Goal: Answer question/provide support

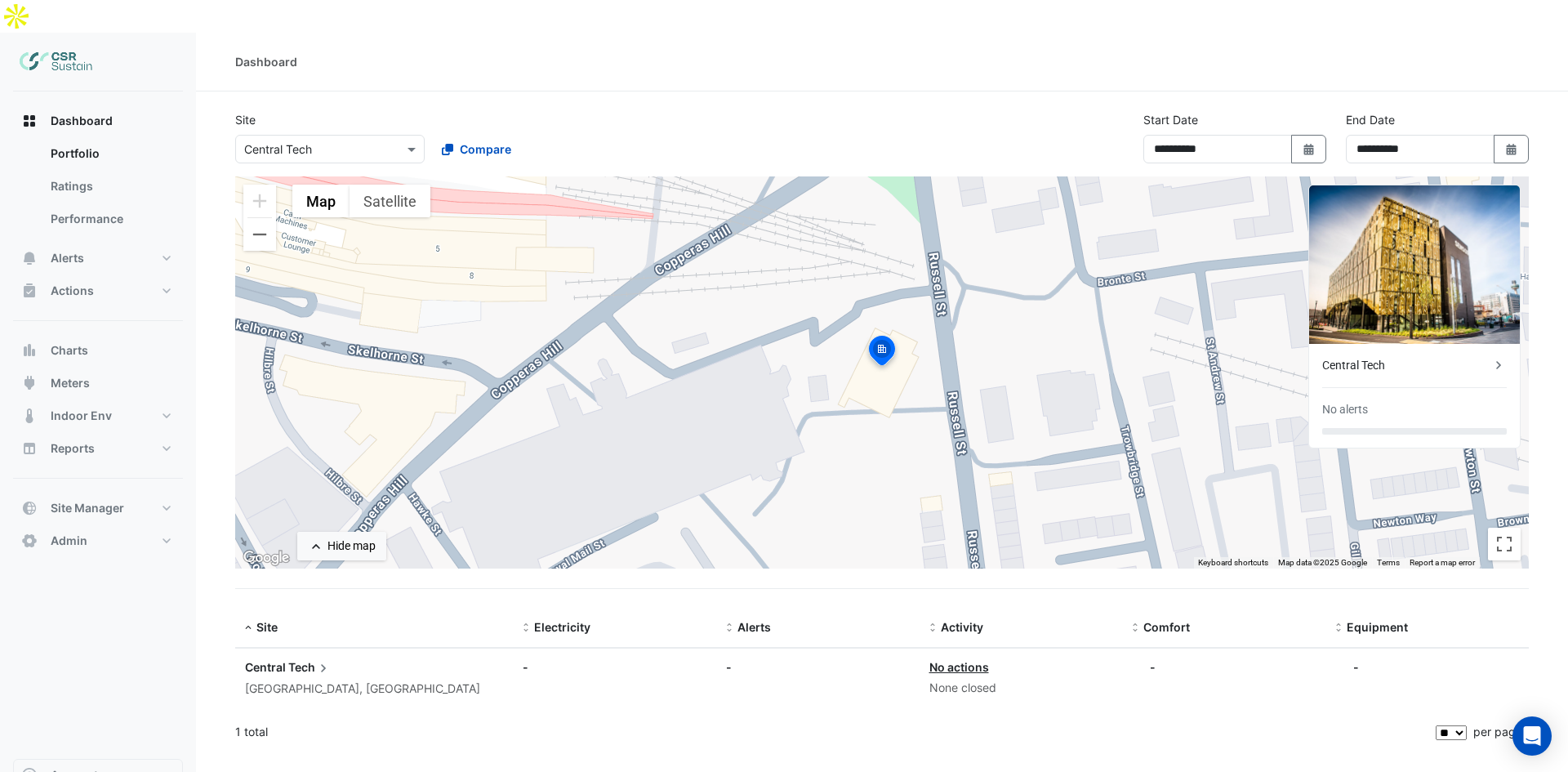
select select "**"
click at [94, 242] on button "Alerts" at bounding box center [98, 258] width 170 height 33
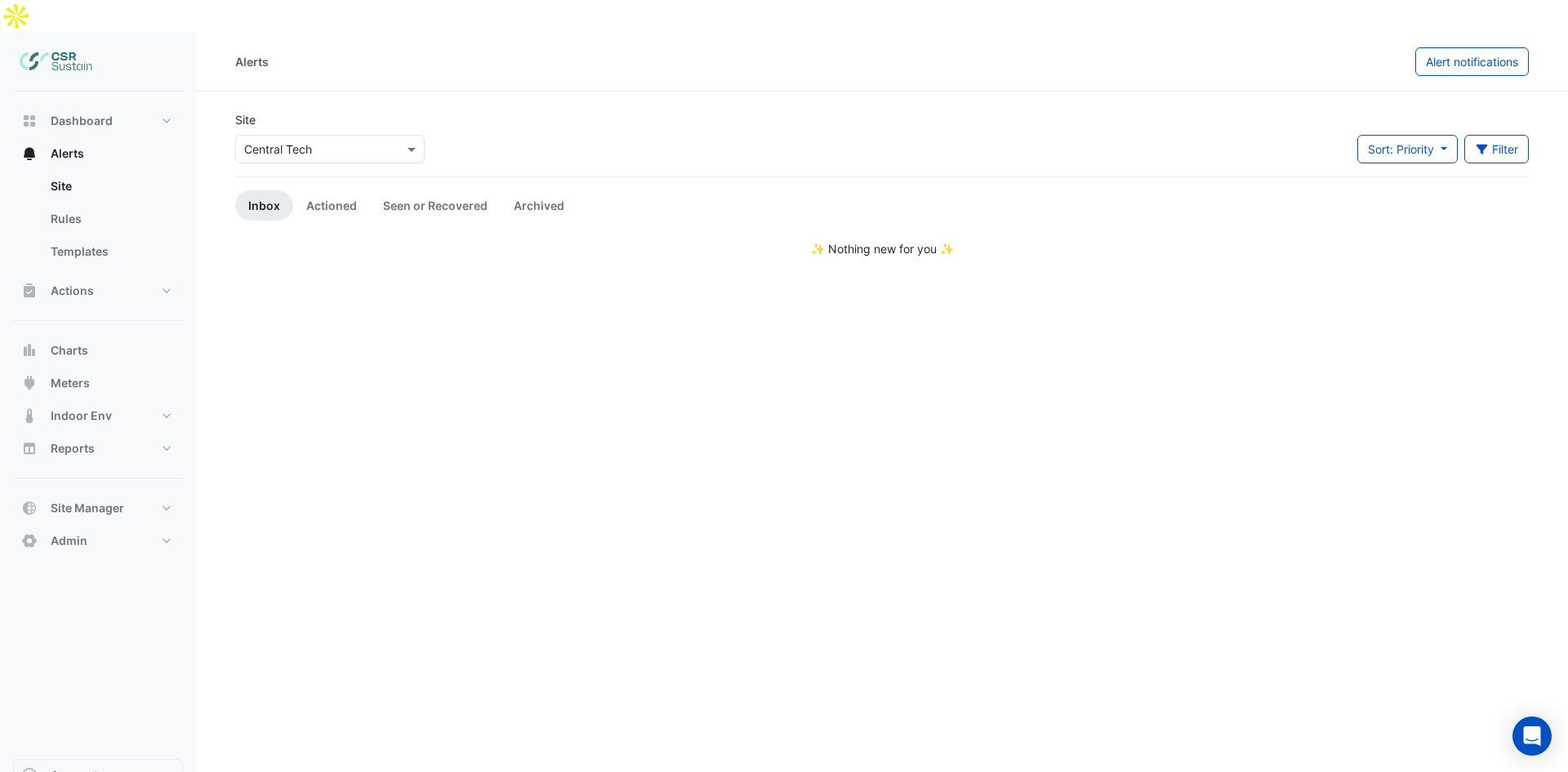
click at [310, 142] on input "text" at bounding box center [313, 150] width 139 height 17
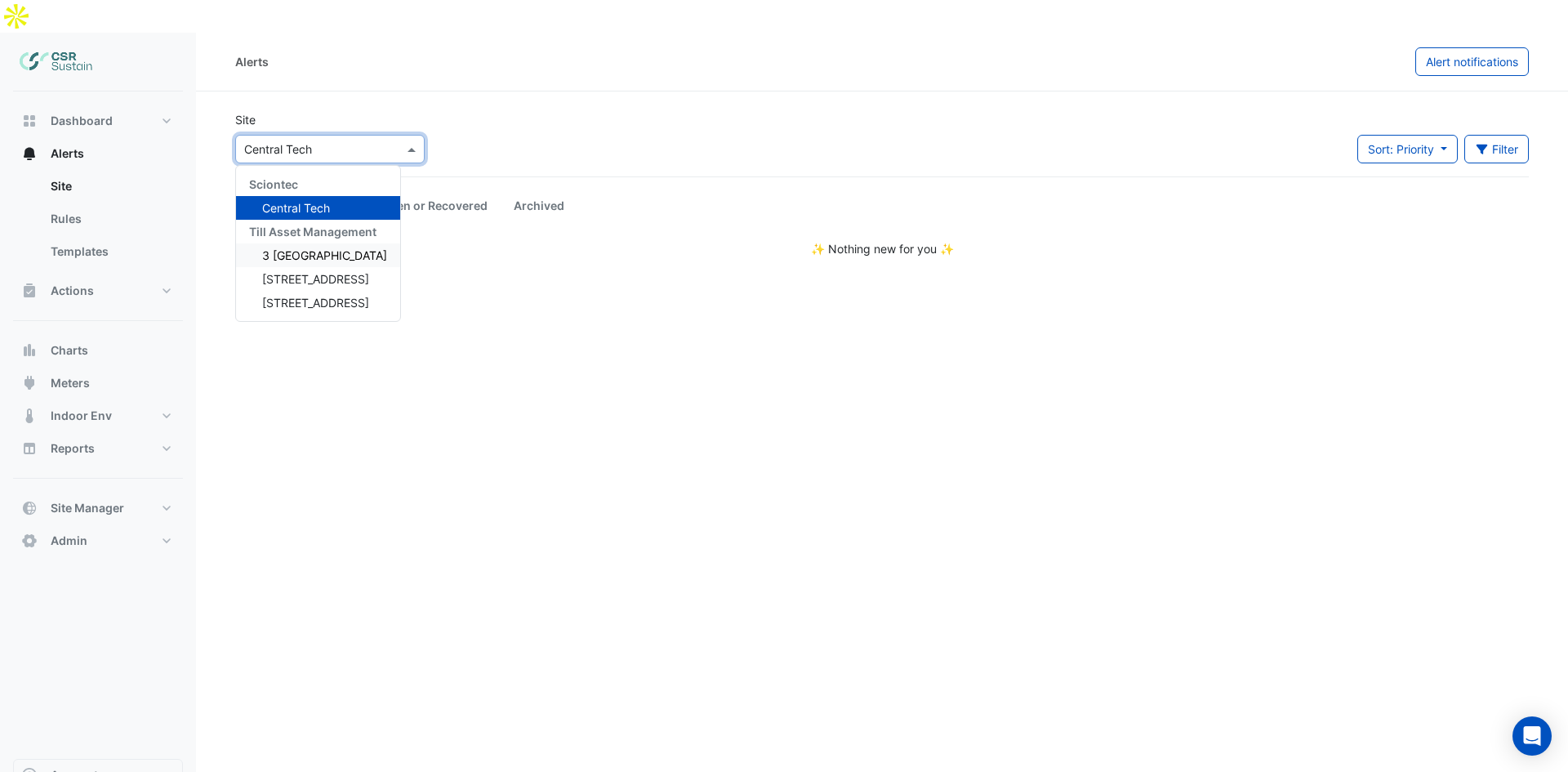
click at [302, 248] on span "3 [GEOGRAPHIC_DATA]" at bounding box center [325, 256] width 125 height 14
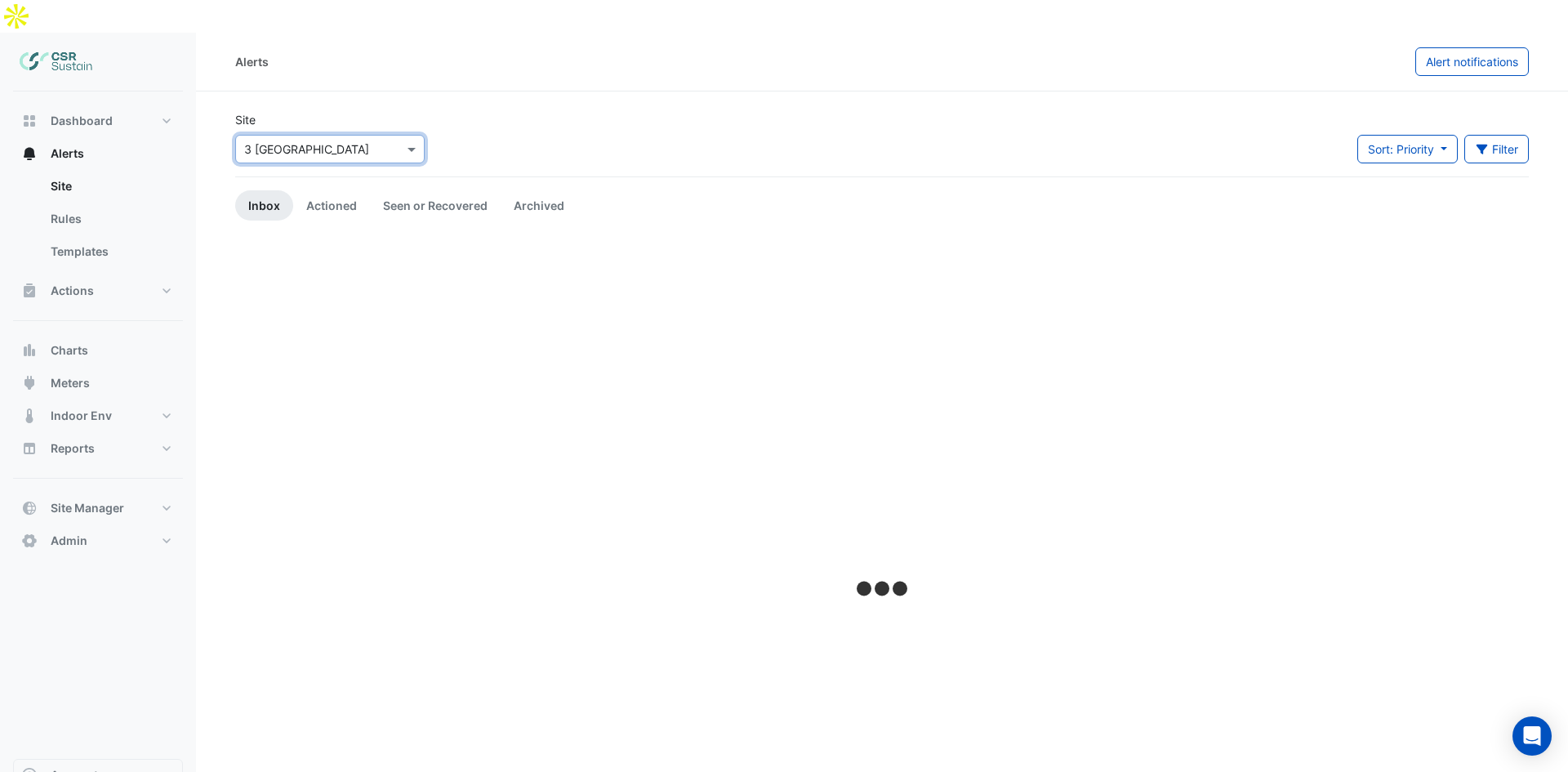
click at [305, 126] on div "Site Select a Site × [STREET_ADDRESS]" at bounding box center [329, 143] width 209 height 65
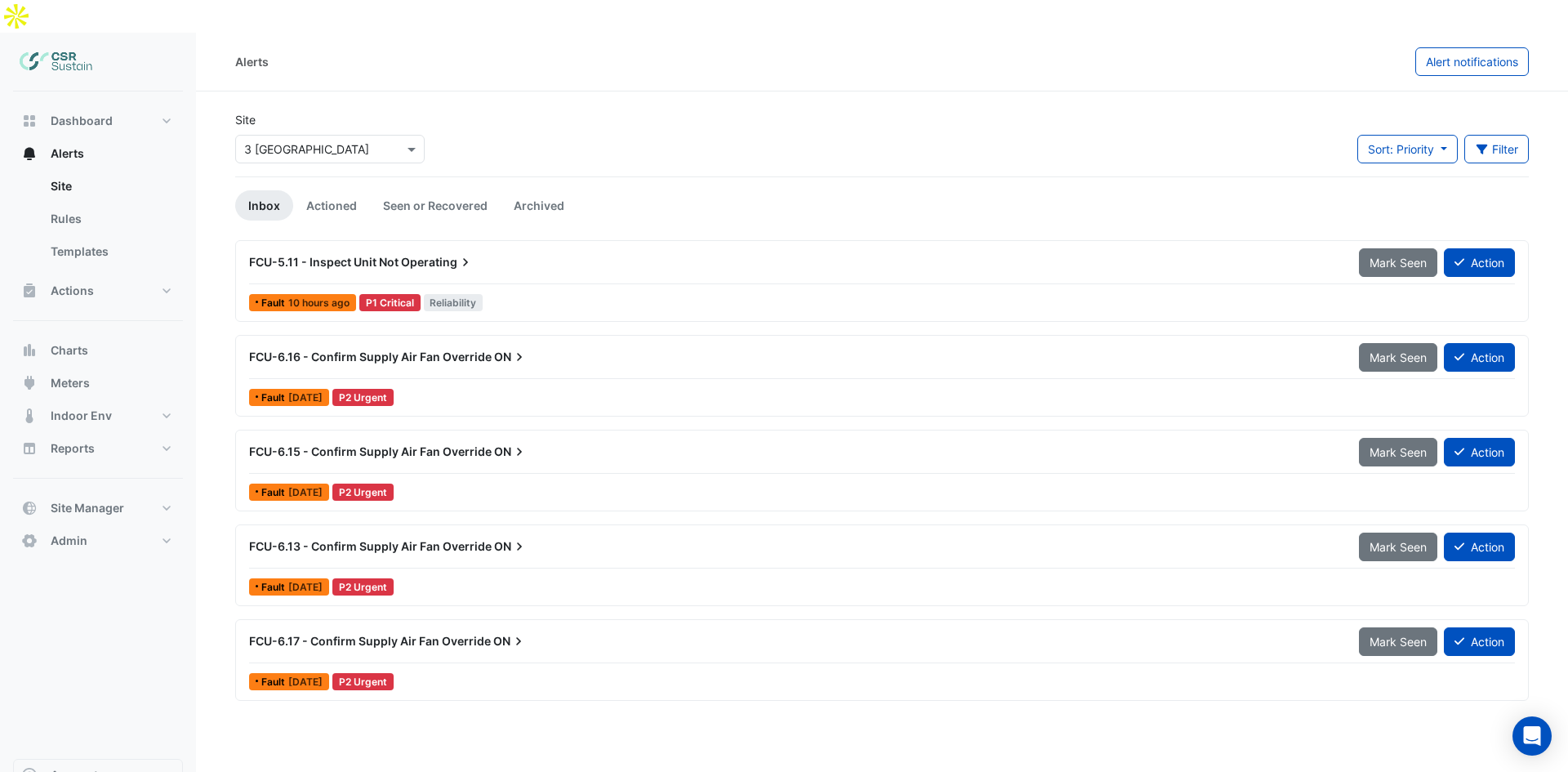
click at [307, 142] on input "text" at bounding box center [313, 150] width 139 height 17
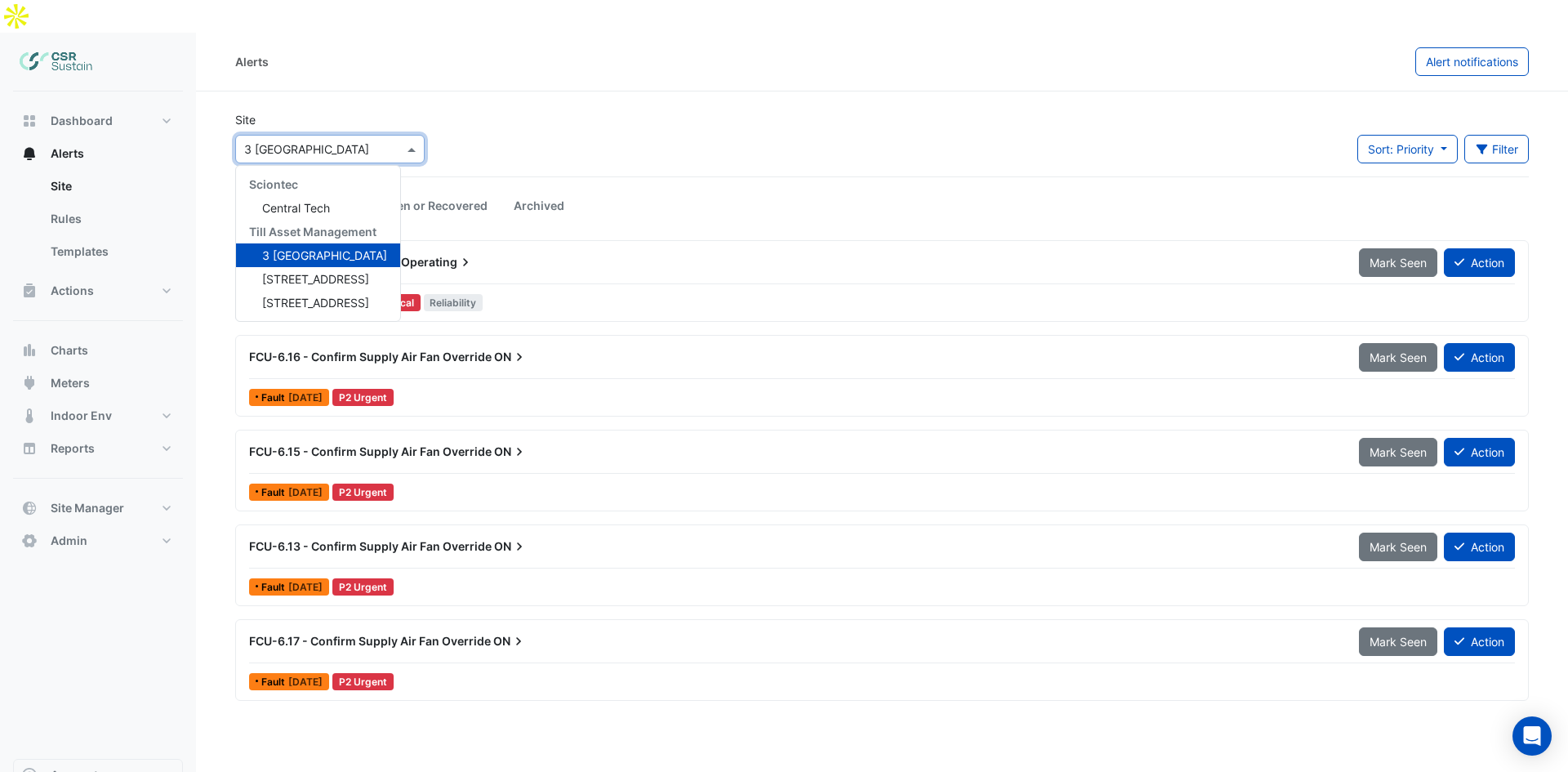
click at [361, 142] on input "text" at bounding box center [313, 150] width 139 height 17
click at [462, 111] on div "Site Select a Site × [GEOGRAPHIC_DATA] Sciontec Central Tech Till Asset Managem…" at bounding box center [881, 143] width 1313 height 65
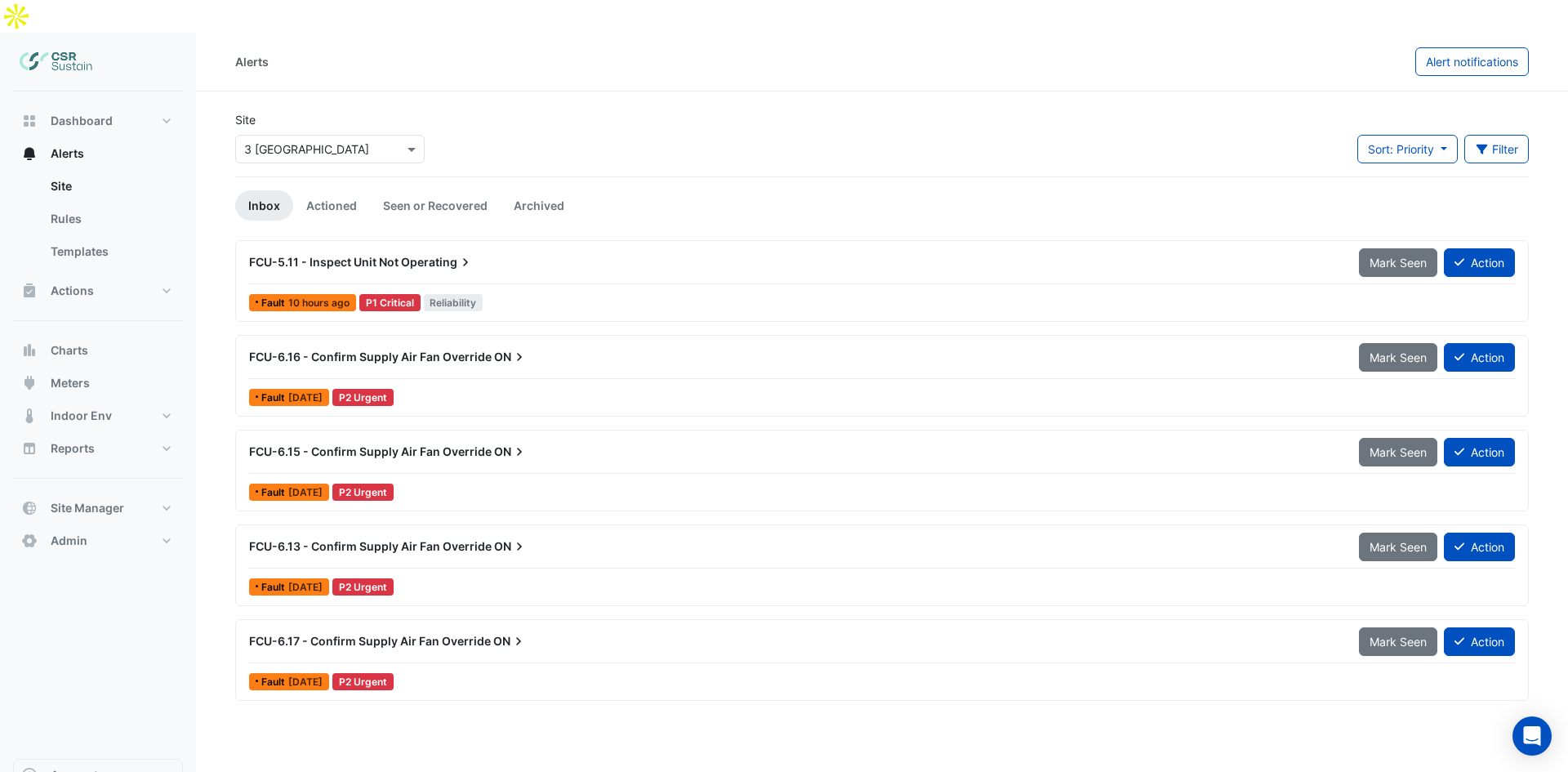
click at [403, 634] on span "FCU-6.17 - Confirm Supply Air Fan Override" at bounding box center [370, 641] width 242 height 14
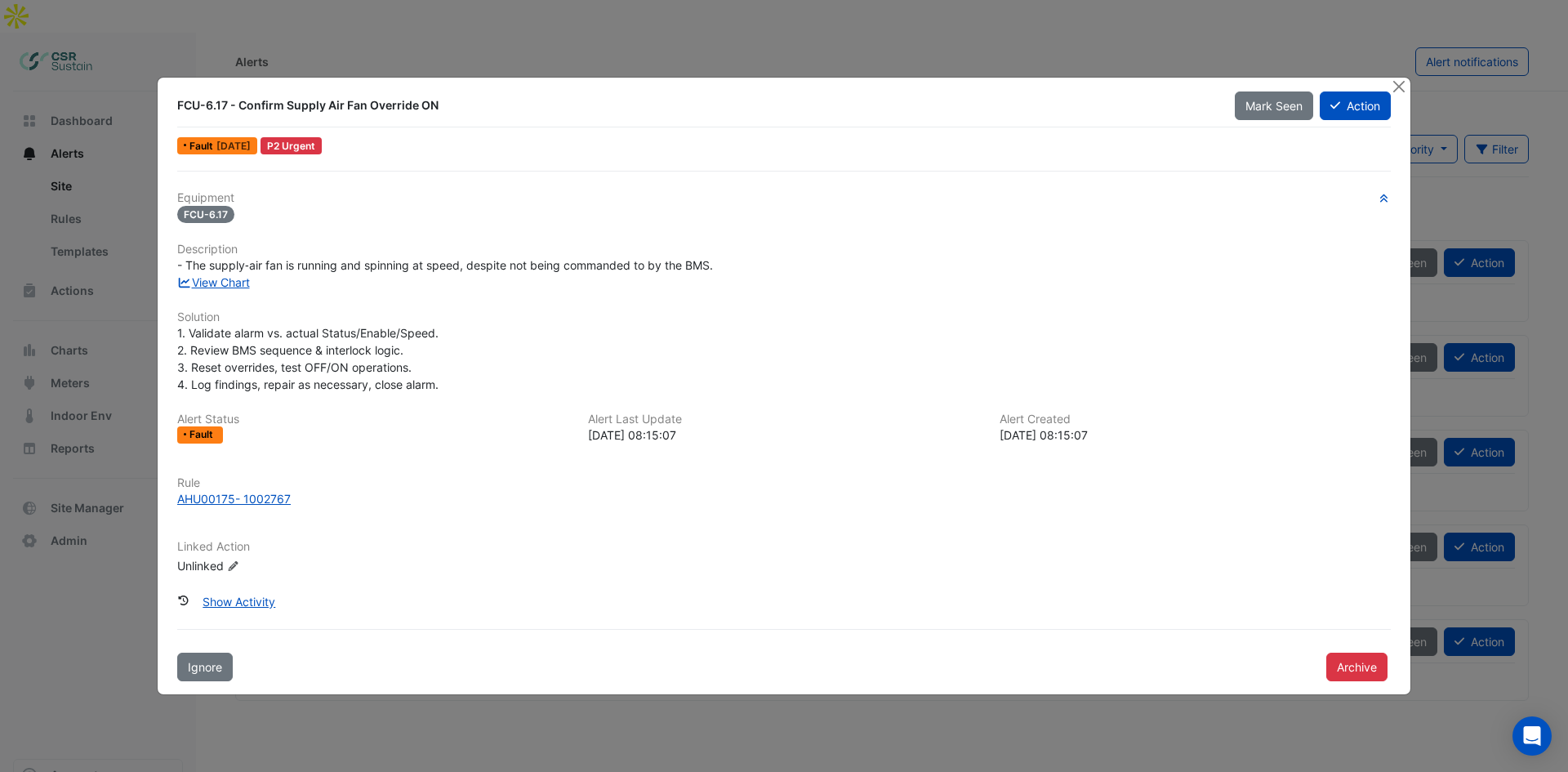
click at [445, 43] on ngb-modal-window "FCU-6.17 - Confirm Supply Air Fan Override ON Mark Seen Action Fault [DATE] P2 …" at bounding box center [784, 386] width 1568 height 772
click at [1399, 84] on button "Close" at bounding box center [1398, 85] width 17 height 17
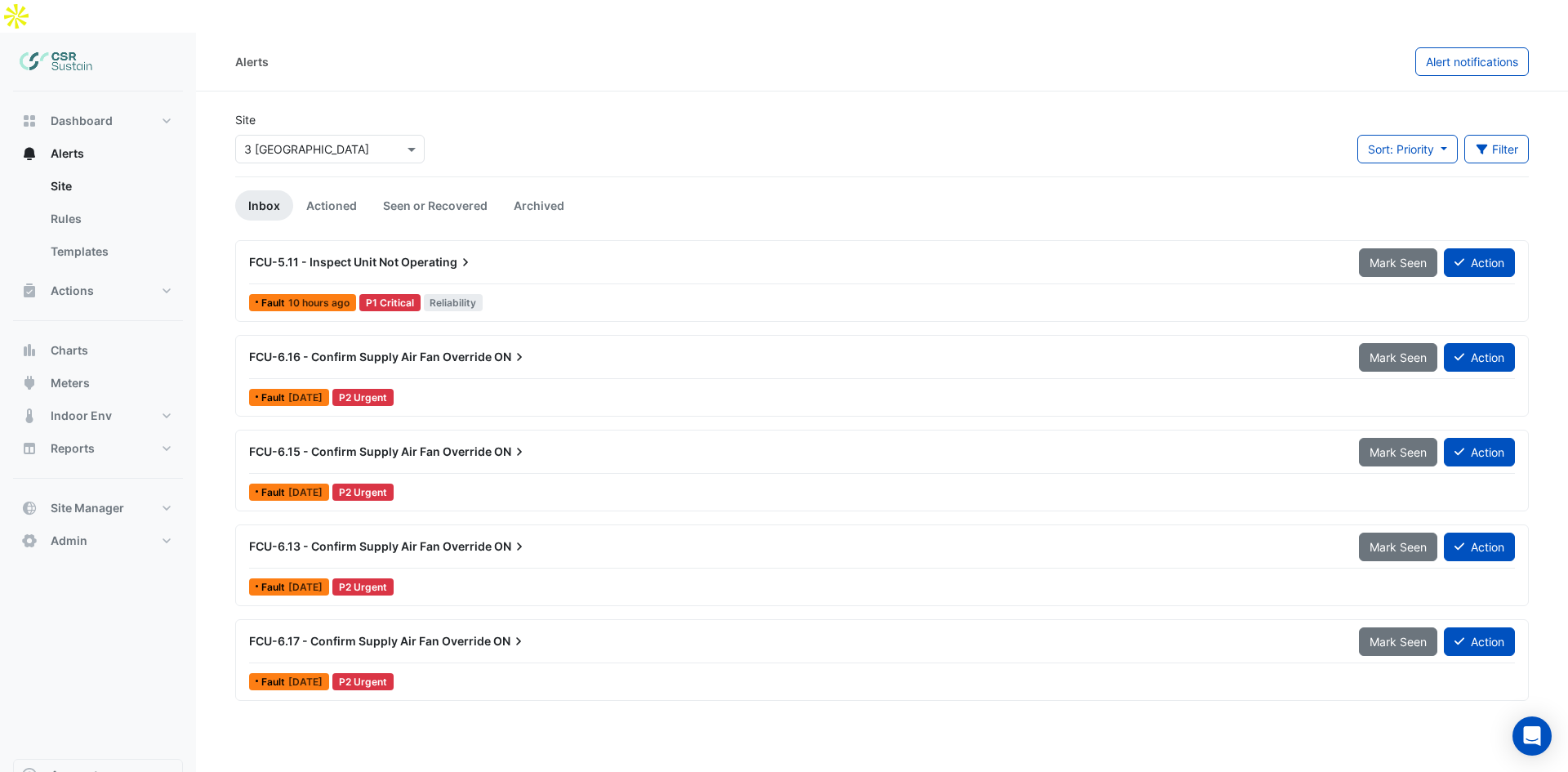
click at [336, 627] on div "FCU-6.17 - Confirm Supply Air Fan Override ON" at bounding box center [794, 641] width 1110 height 29
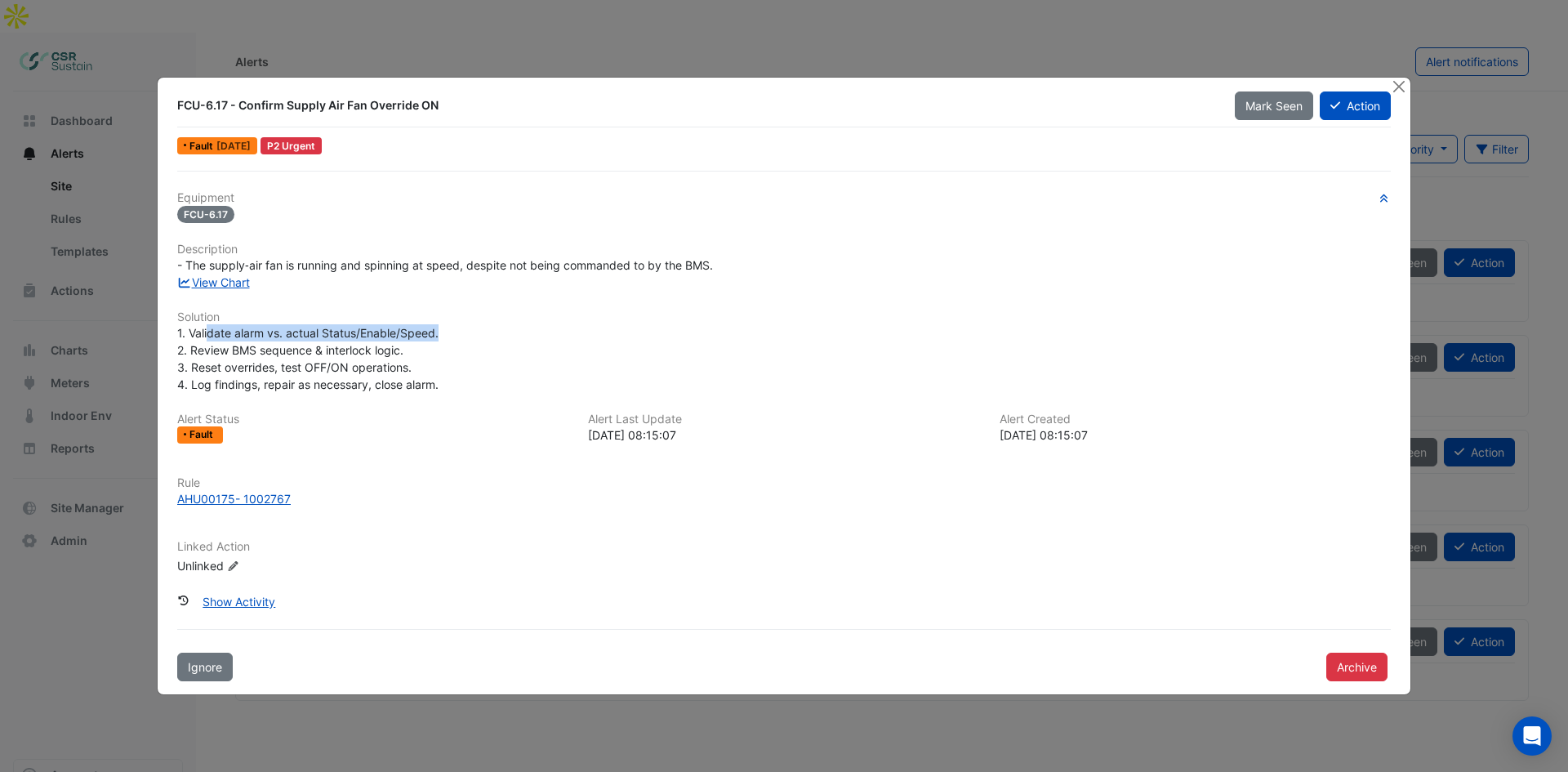
drag, startPoint x: 206, startPoint y: 331, endPoint x: 443, endPoint y: 333, distance: 237.0
click at [443, 333] on div "1. Validate alarm vs. actual Status/Enable/Speed. 2. Review BMS sequence & inte…" at bounding box center [783, 358] width 1213 height 69
click at [258, 347] on span "1. Validate alarm vs. actual Status/Enable/Speed. 2. Review BMS sequence & inte…" at bounding box center [308, 358] width 262 height 65
drag, startPoint x: 232, startPoint y: 353, endPoint x: 424, endPoint y: 345, distance: 192.2
click at [424, 345] on div "1. Validate alarm vs. actual Status/Enable/Speed. 2. Review BMS sequence & inte…" at bounding box center [783, 358] width 1213 height 69
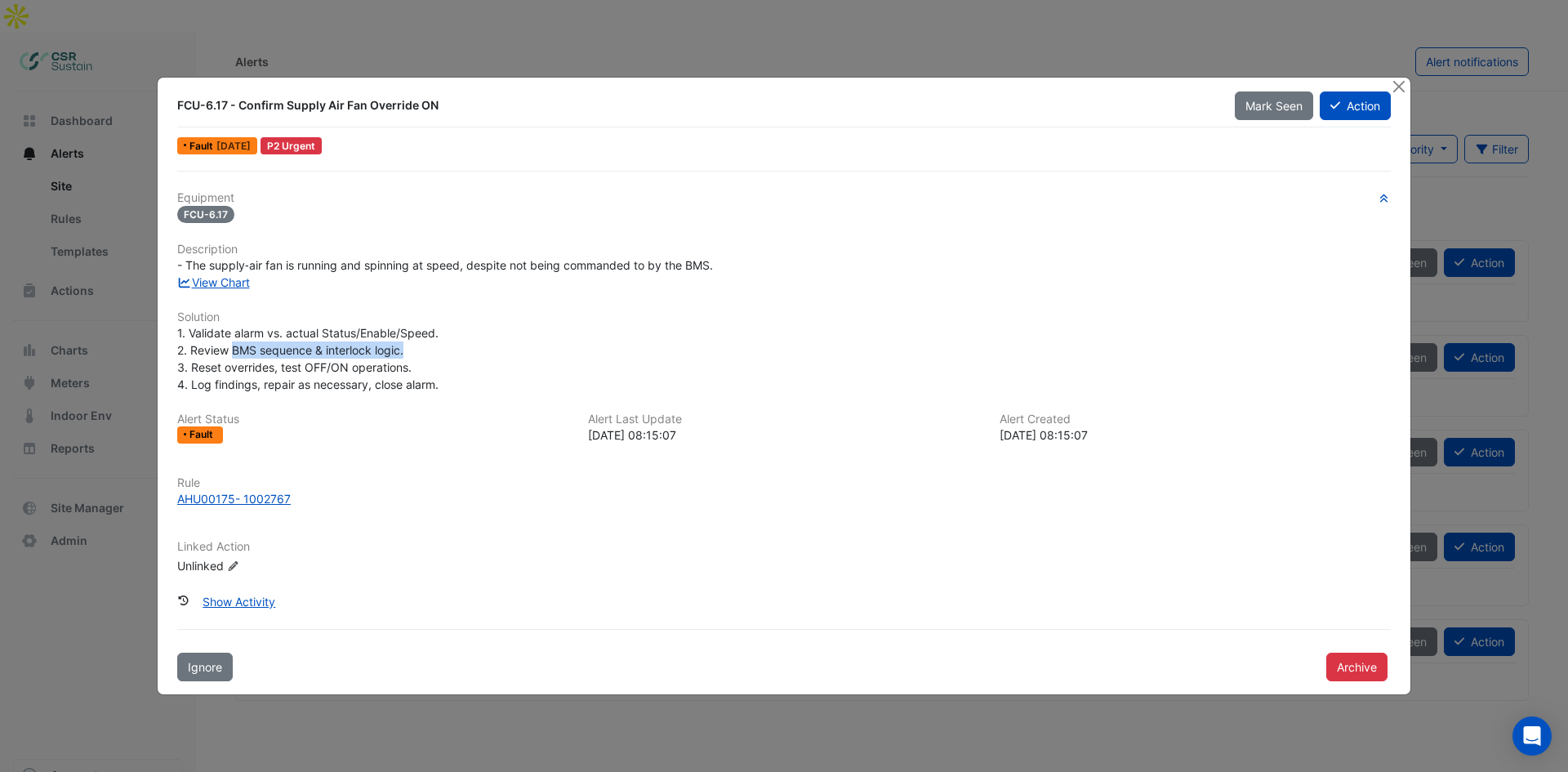
click at [403, 353] on span "1. Validate alarm vs. actual Status/Enable/Speed. 2. Review BMS sequence & inte…" at bounding box center [308, 358] width 262 height 65
drag, startPoint x: 255, startPoint y: 352, endPoint x: 392, endPoint y: 368, distance: 137.9
click at [410, 353] on div "1. Validate alarm vs. actual Status/Enable/Speed. 2. Review BMS sequence & inte…" at bounding box center [783, 358] width 1213 height 69
click at [391, 368] on span "1. Validate alarm vs. actual Status/Enable/Speed. 2. Review BMS sequence & inte…" at bounding box center [308, 358] width 262 height 65
drag, startPoint x: 222, startPoint y: 368, endPoint x: 360, endPoint y: 364, distance: 138.1
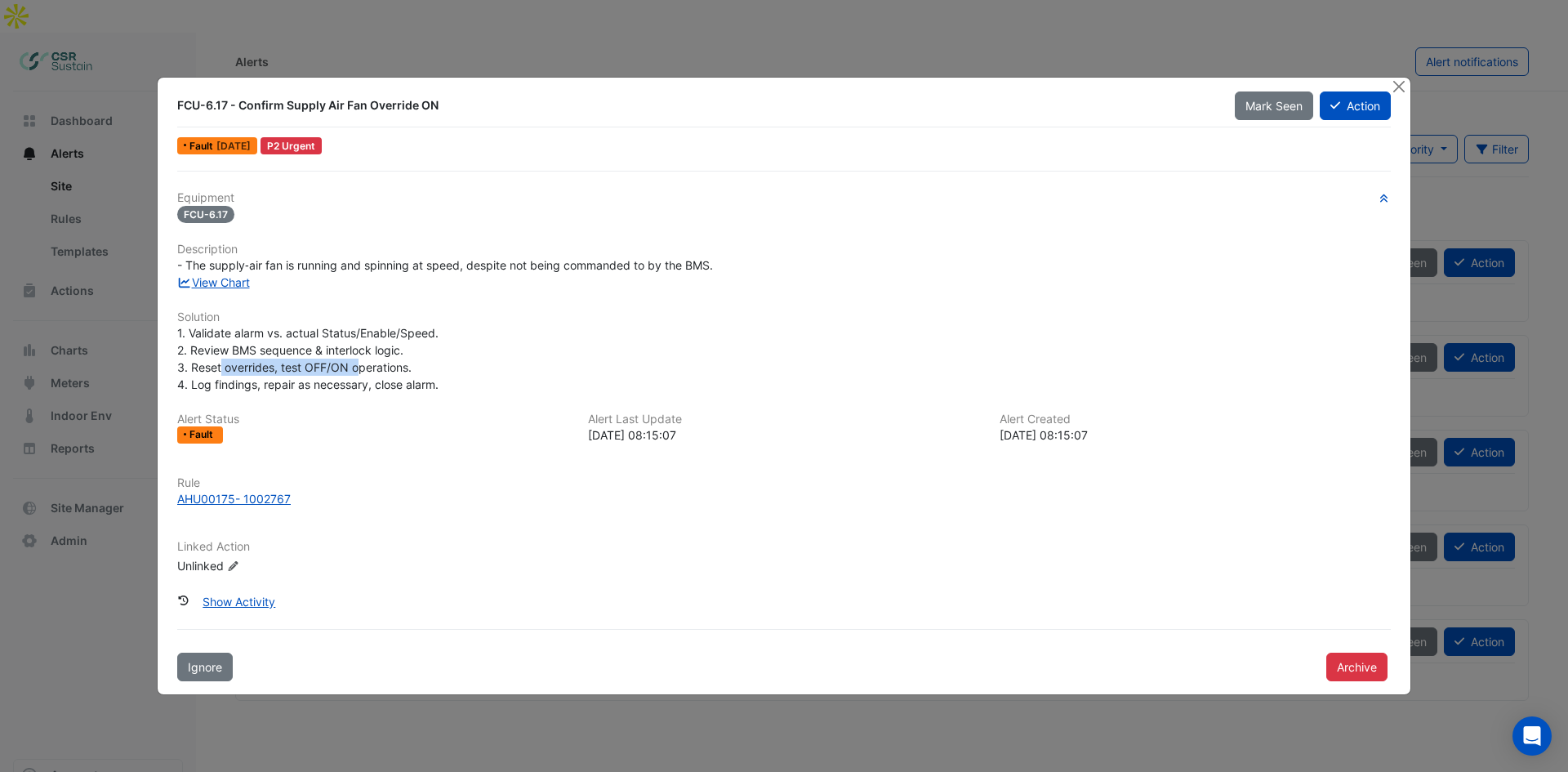
click at [360, 364] on span "1. Validate alarm vs. actual Status/Enable/Speed. 2. Review BMS sequence & inte…" at bounding box center [308, 358] width 262 height 65
click at [1403, 91] on button "Close" at bounding box center [1398, 85] width 17 height 17
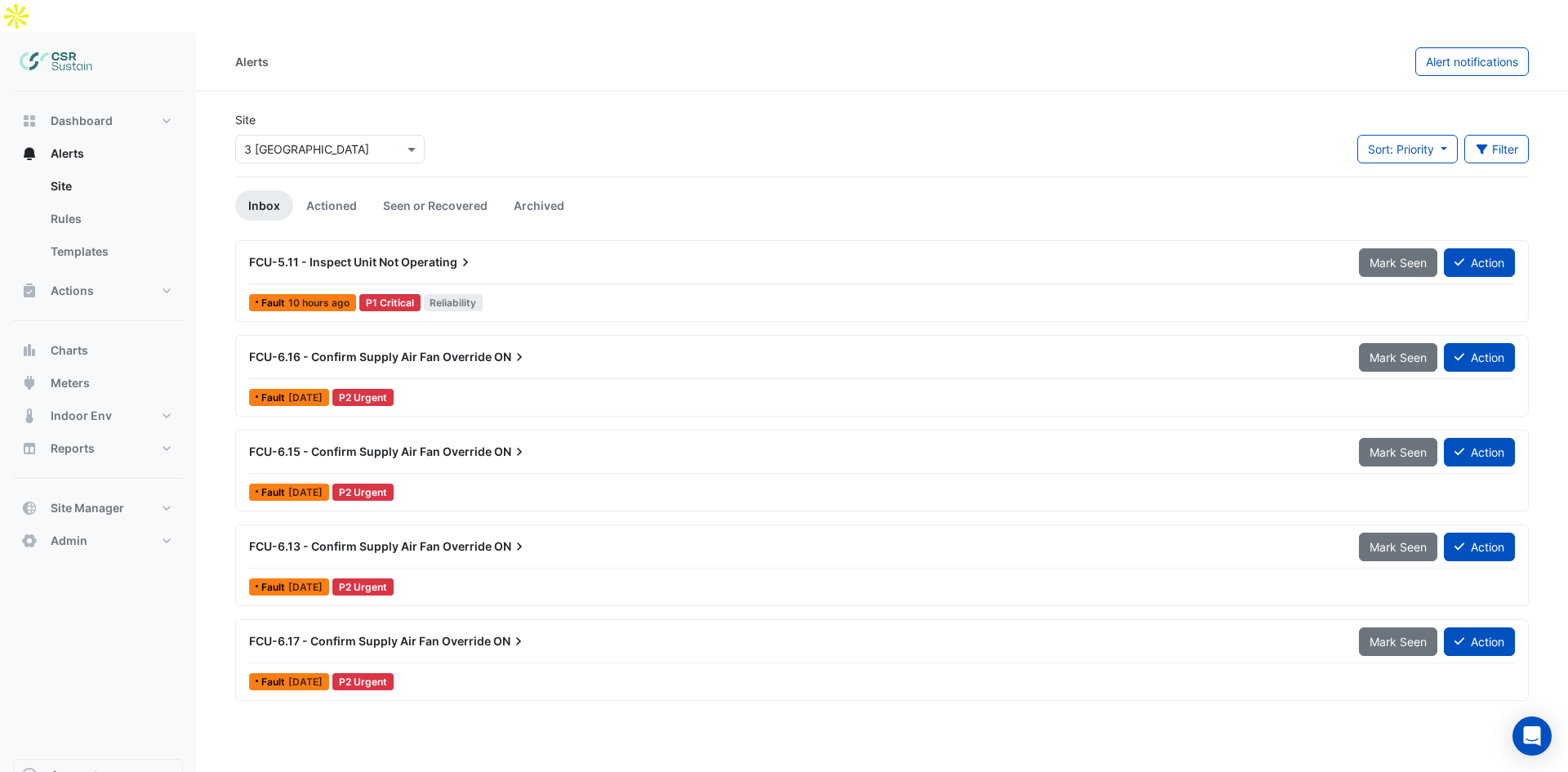
click at [351, 255] on span "FCU-5.11 - Inspect Unit Not" at bounding box center [324, 262] width 150 height 14
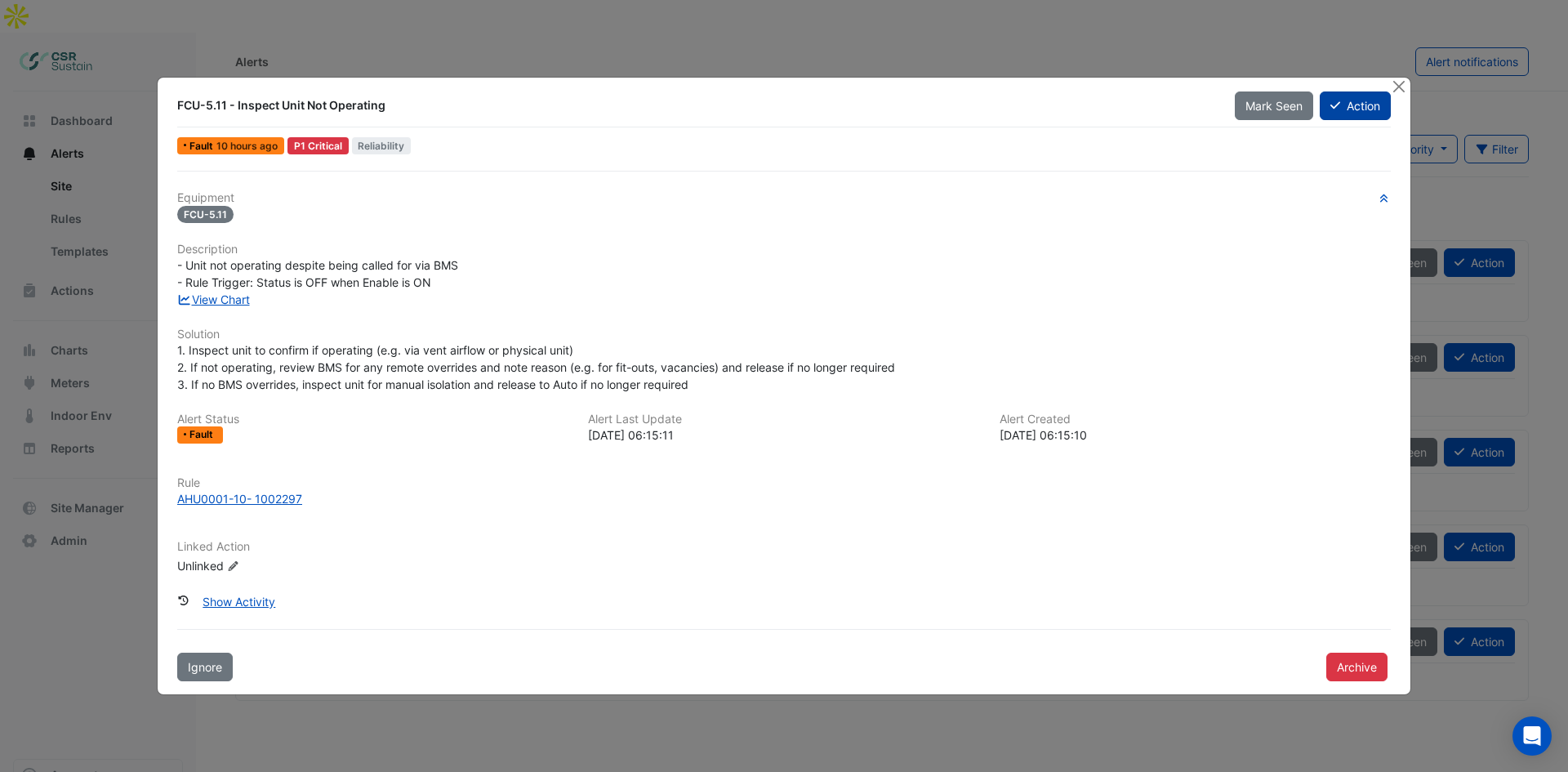
click at [1354, 110] on button "Action" at bounding box center [1355, 106] width 71 height 28
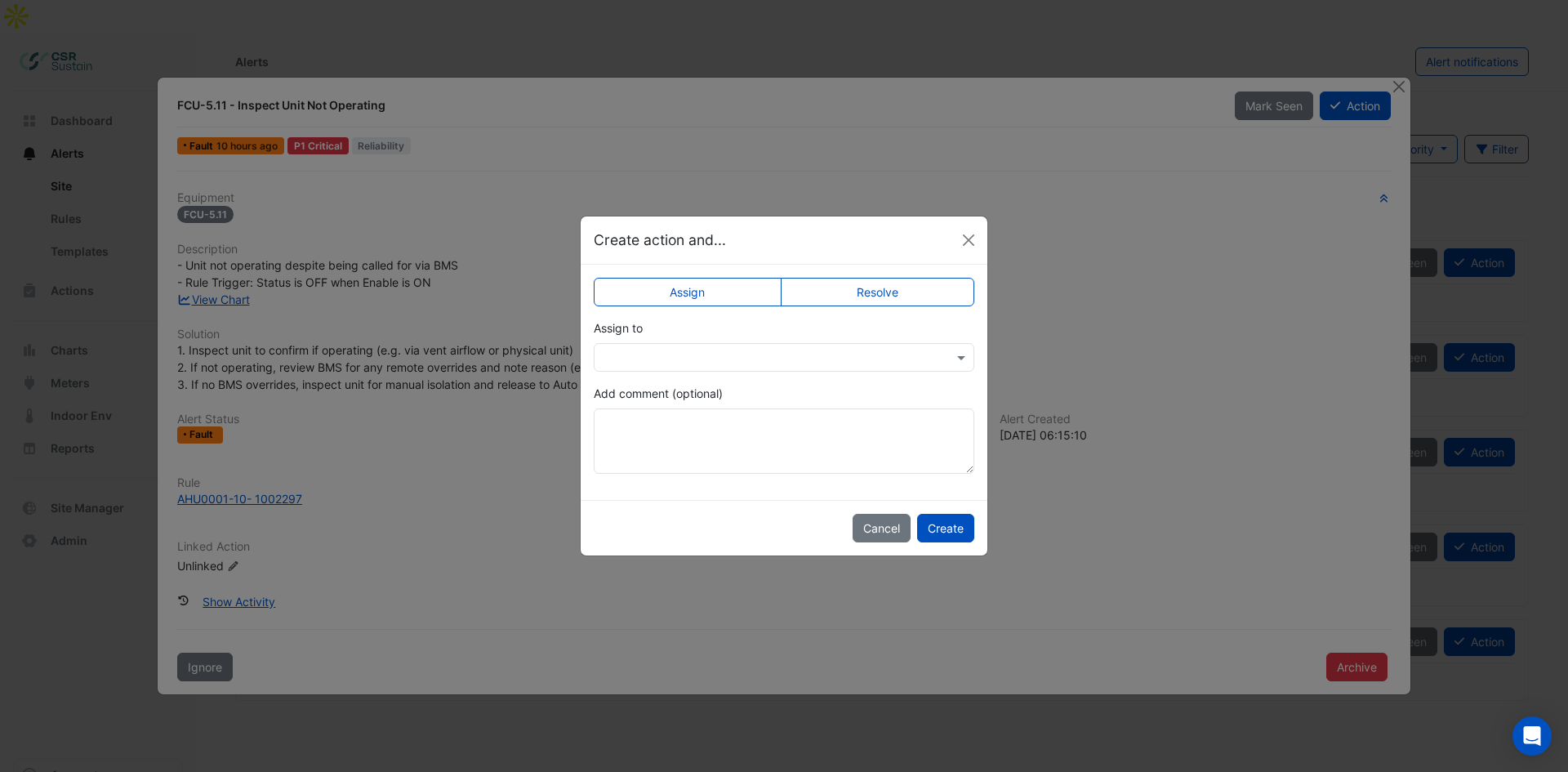
click at [890, 288] on label "Resolve" at bounding box center [877, 292] width 194 height 28
click at [684, 286] on label "Assign" at bounding box center [687, 292] width 188 height 28
click at [679, 350] on input "text" at bounding box center [767, 358] width 330 height 17
click at [661, 419] on span "[PERSON_NAME]" at bounding box center [667, 417] width 93 height 14
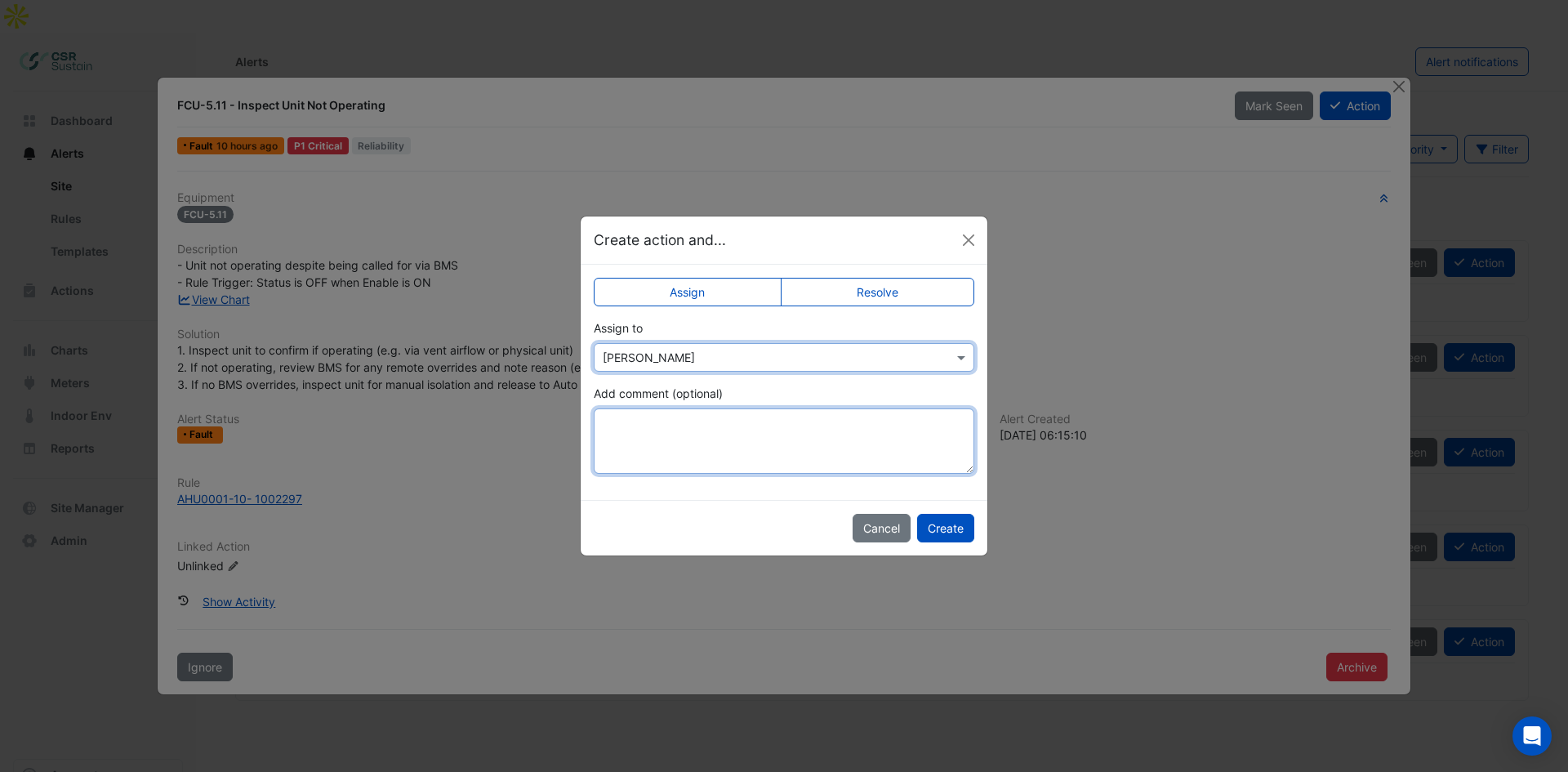
click at [644, 435] on textarea "Add comment (optional)" at bounding box center [784, 441] width 381 height 65
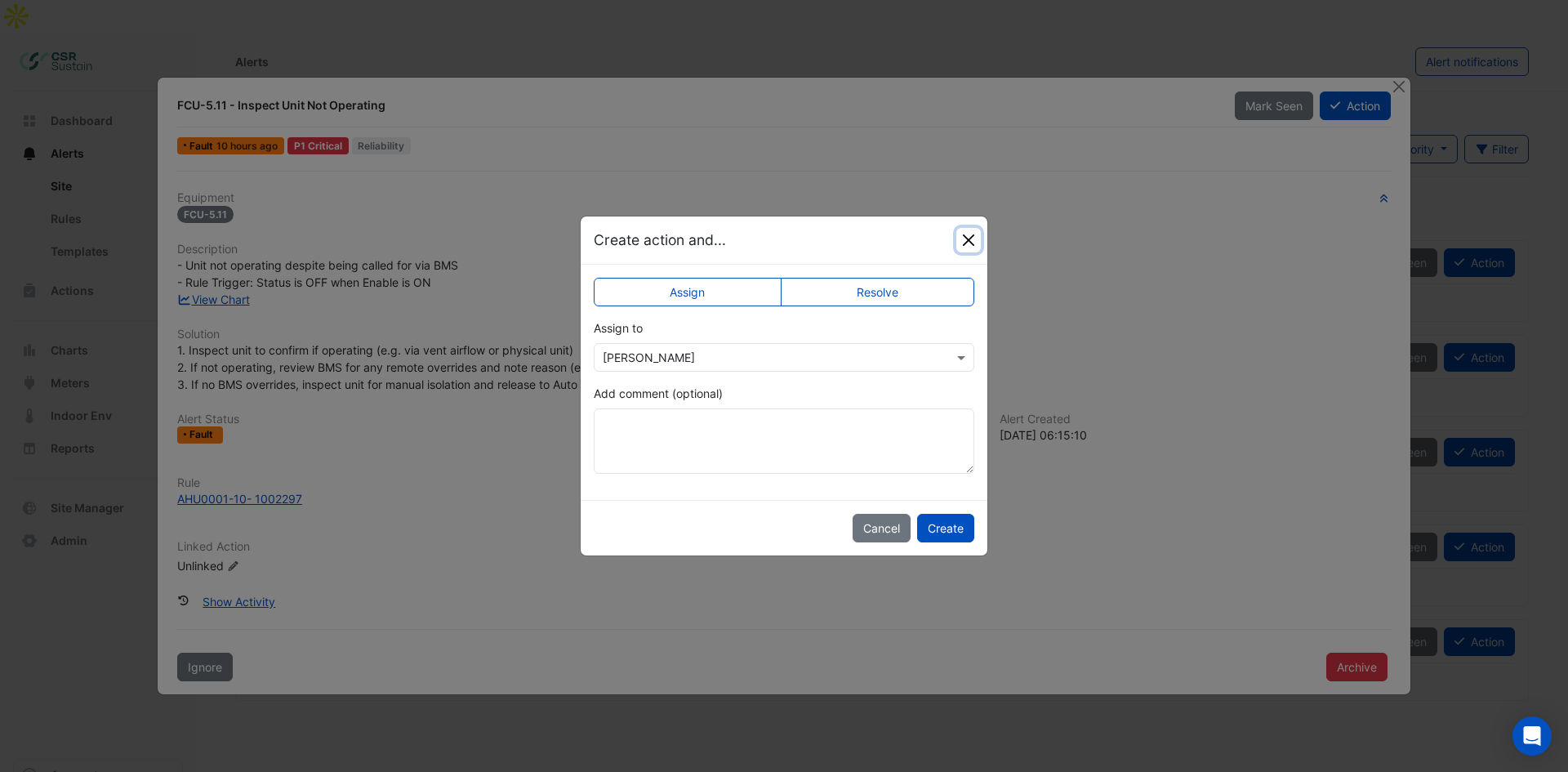
click at [965, 238] on button "Close" at bounding box center [968, 240] width 25 height 25
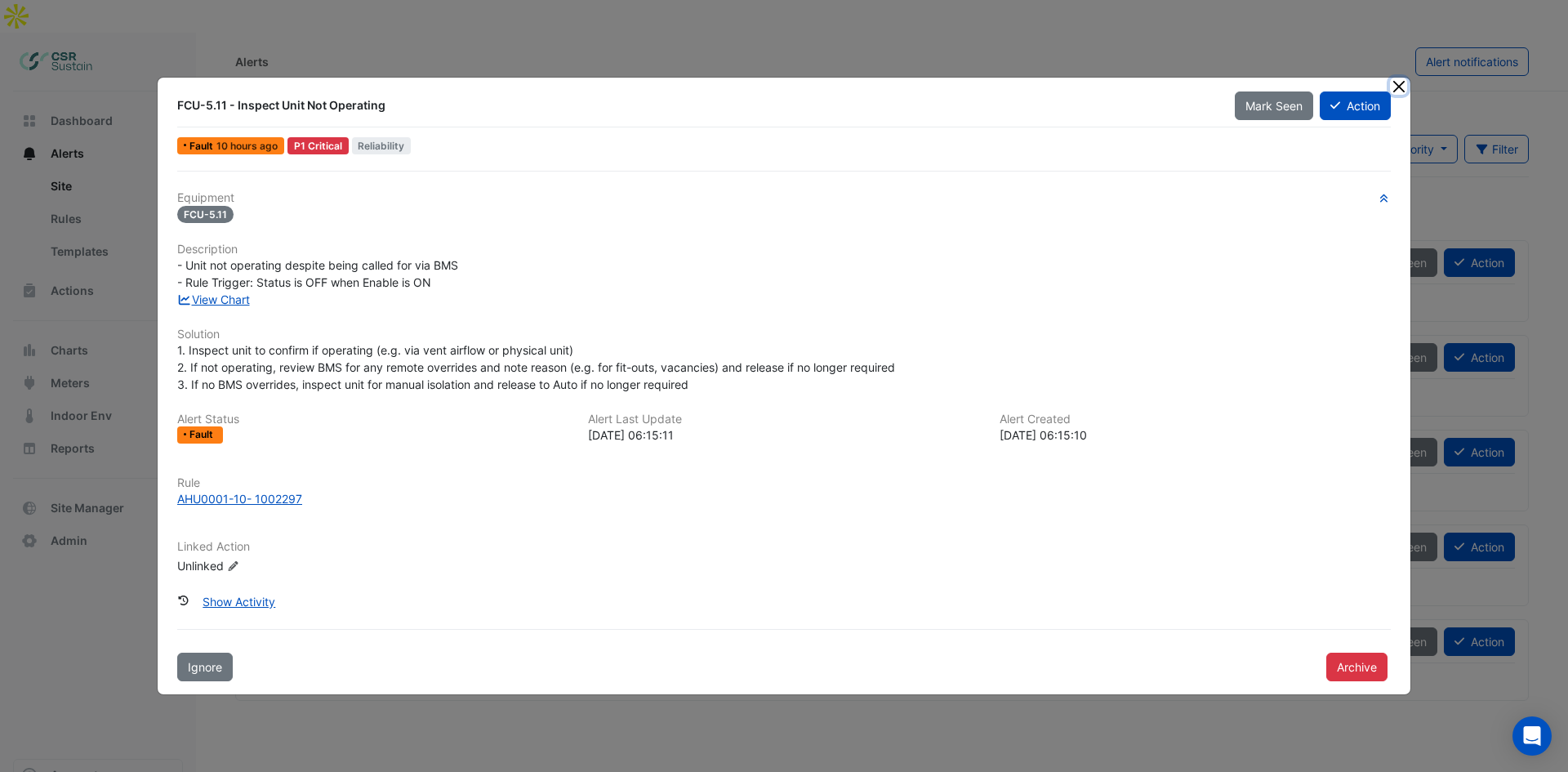
click at [1402, 85] on button "Close" at bounding box center [1398, 85] width 17 height 17
